Goal: Transaction & Acquisition: Purchase product/service

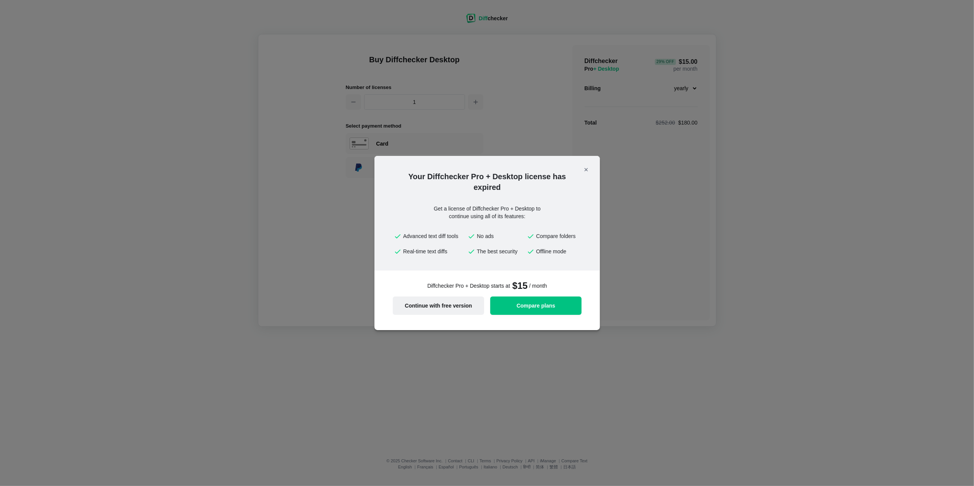
click at [445, 308] on span "Continue with free version" at bounding box center [439, 305] width 82 height 5
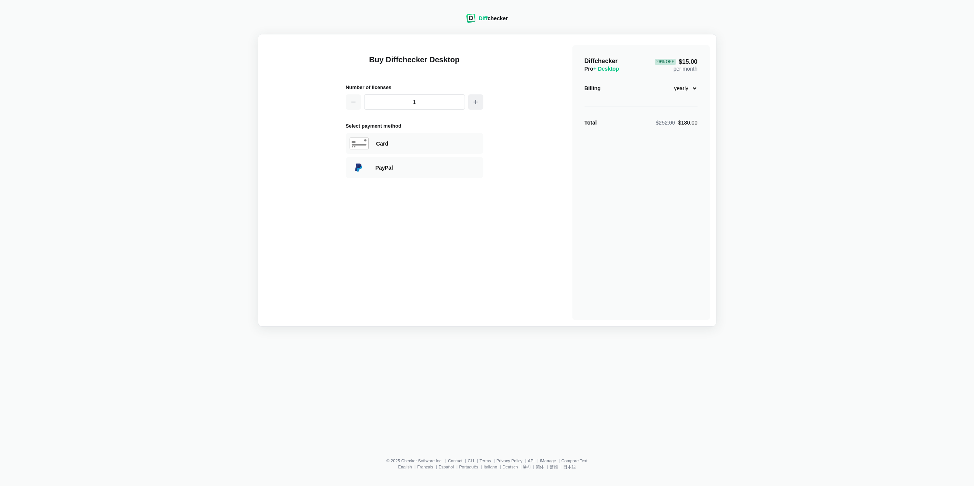
click at [469, 102] on button "button" at bounding box center [475, 101] width 15 height 15
click at [355, 106] on button "button" at bounding box center [353, 101] width 15 height 15
type input "1"
click at [818, 141] on div "Diff checker Buy Diffchecker Desktop Number of licenses 1 Select payment method…" at bounding box center [487, 166] width 965 height 322
